Goal: Check status: Check status

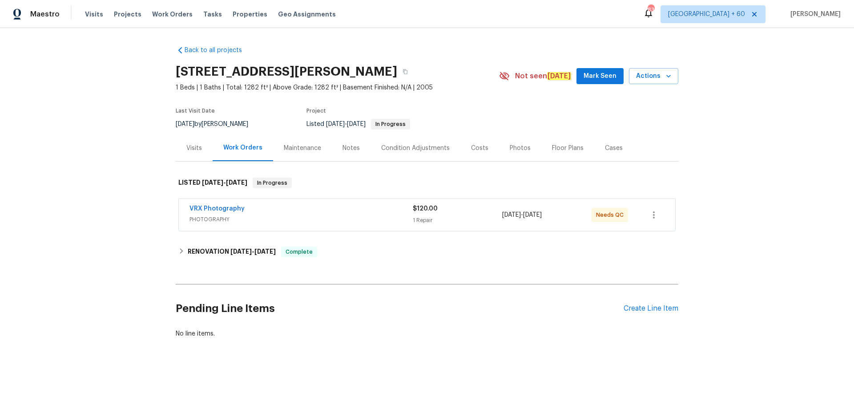
click at [191, 150] on div "Visits" at bounding box center [194, 148] width 16 height 9
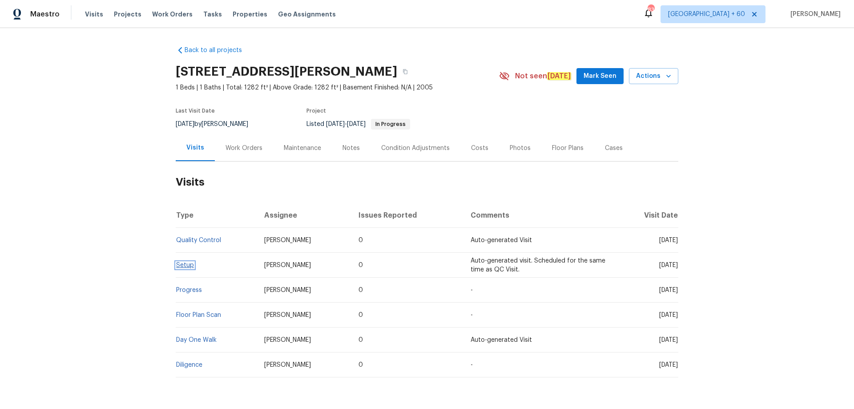
click at [177, 263] on link "Setup" at bounding box center [185, 265] width 18 height 6
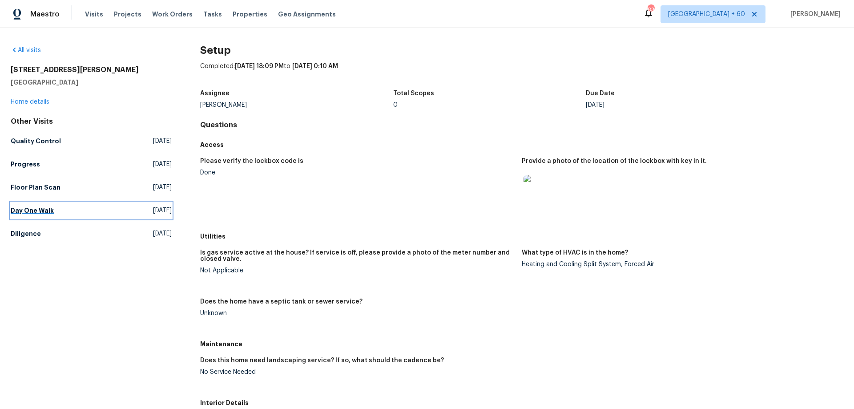
click at [48, 213] on h5 "Day One Walk" at bounding box center [32, 210] width 43 height 9
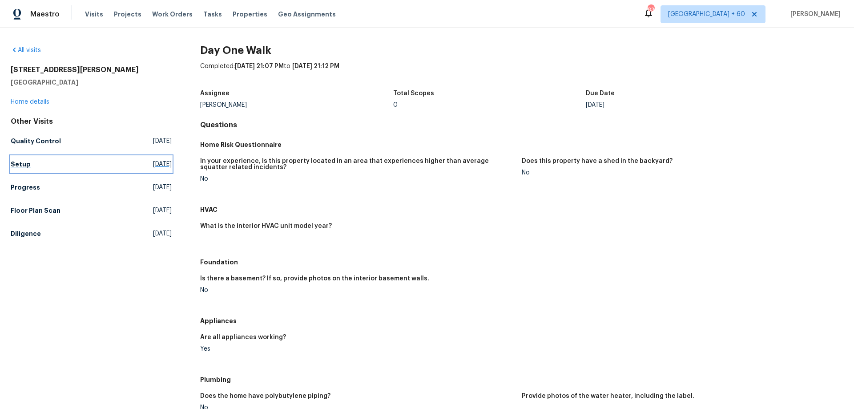
click at [24, 169] on link "Setup [DATE]" at bounding box center [91, 164] width 161 height 16
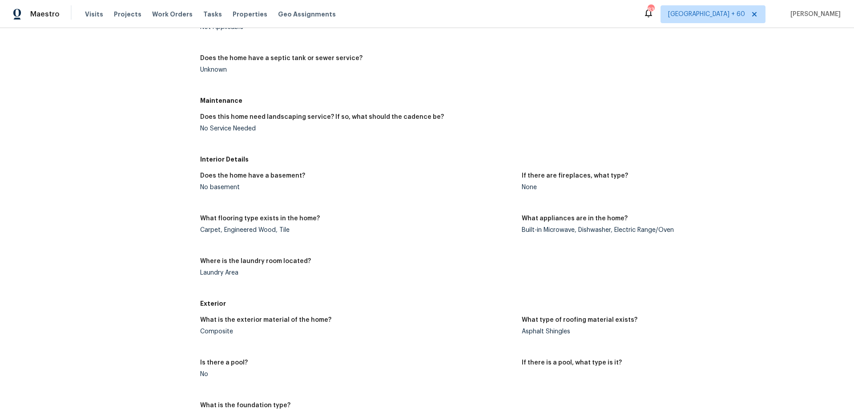
scroll to position [65, 0]
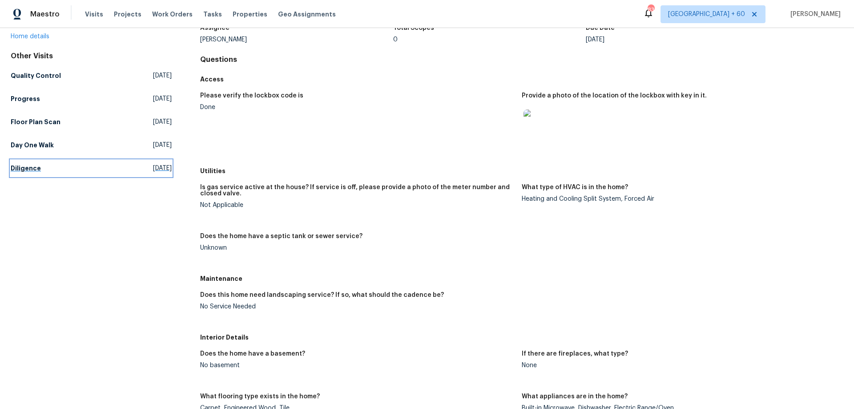
click at [58, 173] on link "Diligence [DATE]" at bounding box center [91, 168] width 161 height 16
